Goal: Task Accomplishment & Management: Manage account settings

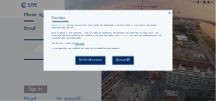
type input "[PERSON_NAME][EMAIL_ADDRESS][PERSON_NAME][DOMAIN_NAME]"
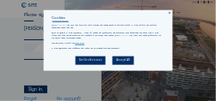
click at [169, 14] on icon at bounding box center [169, 12] width 3 height 3
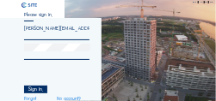
click at [45, 91] on div "Sign in." at bounding box center [35, 90] width 22 height 8
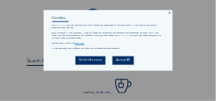
click at [170, 12] on icon at bounding box center [169, 12] width 3 height 3
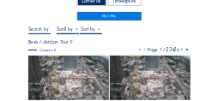
scroll to position [34, 0]
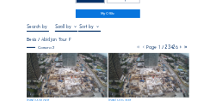
click at [48, 68] on img at bounding box center [67, 76] width 80 height 46
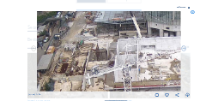
drag, startPoint x: 96, startPoint y: 50, endPoint x: 97, endPoint y: 62, distance: 12.1
click at [97, 62] on img at bounding box center [109, 51] width 144 height 81
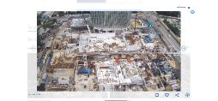
drag, startPoint x: 129, startPoint y: 50, endPoint x: 92, endPoint y: 41, distance: 38.0
click at [92, 41] on img at bounding box center [109, 51] width 144 height 81
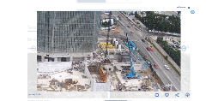
drag, startPoint x: 144, startPoint y: 50, endPoint x: 120, endPoint y: 73, distance: 32.8
click at [120, 73] on img at bounding box center [109, 51] width 144 height 81
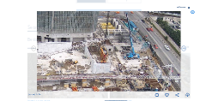
drag, startPoint x: 134, startPoint y: 71, endPoint x: 136, endPoint y: 42, distance: 29.3
click at [136, 42] on img at bounding box center [109, 51] width 144 height 81
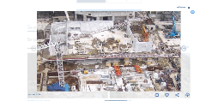
drag, startPoint x: 101, startPoint y: 65, endPoint x: 142, endPoint y: 53, distance: 42.2
click at [142, 53] on img at bounding box center [109, 51] width 144 height 81
